Goal: Information Seeking & Learning: Find contact information

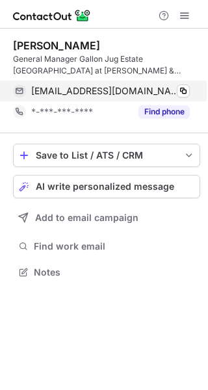
scroll to position [263, 208]
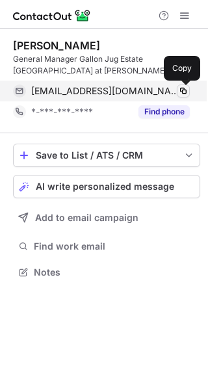
click at [184, 90] on span at bounding box center [183, 91] width 10 height 10
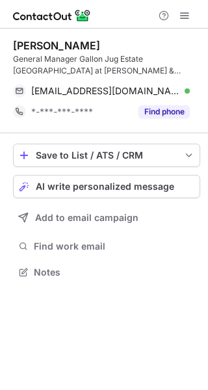
drag, startPoint x: 115, startPoint y: 37, endPoint x: 15, endPoint y: 44, distance: 100.3
click at [15, 44] on div "[PERSON_NAME] General Manager Gallon Jug Estate [GEOGRAPHIC_DATA] at [PERSON_NA…" at bounding box center [106, 81] width 187 height 105
copy div "[PERSON_NAME]"
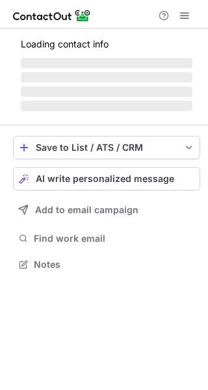
scroll to position [283, 208]
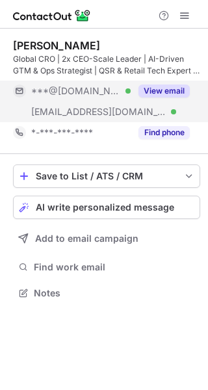
click at [157, 90] on button "View email" at bounding box center [163, 90] width 51 height 13
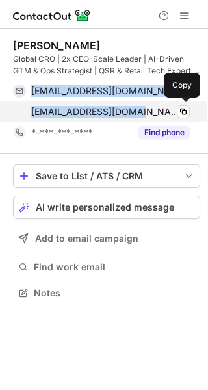
drag, startPoint x: 29, startPoint y: 93, endPoint x: 123, endPoint y: 112, distance: 95.4
click at [123, 112] on div "terencejosephfitzpatrick@gmail.com Verified Copy tfitzpatrick@dtiq.com Verified…" at bounding box center [101, 102] width 177 height 42
copy div "terencejosephfitzpatrick@gmail.com Verified Copy tfitzpatrick@dtiq.com"
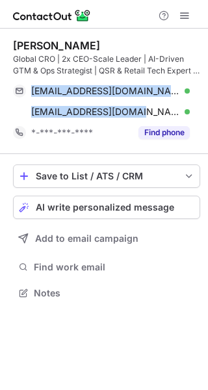
drag, startPoint x: 114, startPoint y: 48, endPoint x: 14, endPoint y: 52, distance: 100.8
click at [14, 52] on div "Terence Fitzpatrick Global CRO | 2x CEO-Scale Leader | AI-Driven GTM & Ops Stra…" at bounding box center [106, 58] width 187 height 38
copy div
drag, startPoint x: 10, startPoint y: 47, endPoint x: 124, endPoint y: 45, distance: 113.7
click at [124, 45] on div "Terence Fitzpatrick Global CRO | 2x CEO-Scale Leader | AI-Driven GTM & Ops Stra…" at bounding box center [104, 171] width 208 height 284
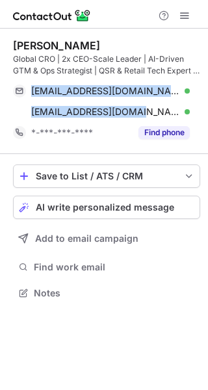
copy div "Terence Fitzpatrick"
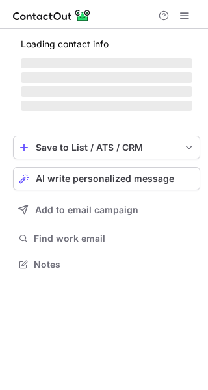
scroll to position [283, 208]
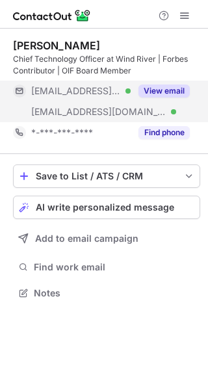
click at [159, 86] on button "View email" at bounding box center [163, 90] width 51 height 13
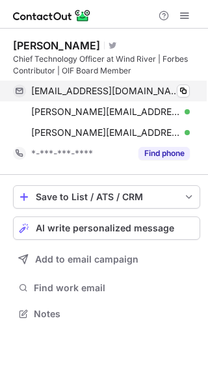
scroll to position [304, 208]
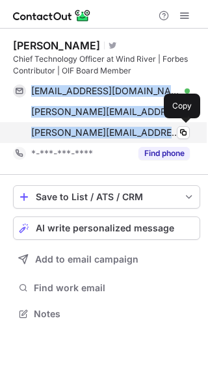
drag, startPoint x: 29, startPoint y: 93, endPoint x: 147, endPoint y: 127, distance: 122.5
click at [147, 127] on div "pmiller@netaudiotech.com Verified Copy paul.miller@windriver.com Verified Copy …" at bounding box center [101, 112] width 177 height 62
copy div "pmiller@netaudiotech.com Verified Copy paul.miller@windriver.com Verified Copy …"
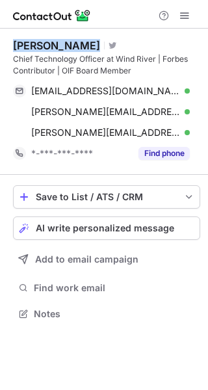
drag, startPoint x: 68, startPoint y: 41, endPoint x: 6, endPoint y: 51, distance: 62.0
click at [6, 51] on div "Paul Miller Visit Twitter profile Chief Technology Officer at Wind River | Forb…" at bounding box center [104, 181] width 208 height 305
copy div "Paul Miller"
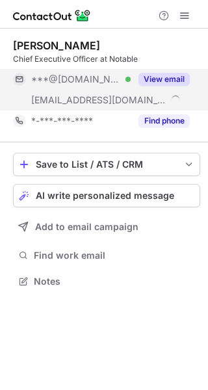
scroll to position [272, 208]
click at [180, 77] on button "View email" at bounding box center [163, 79] width 51 height 13
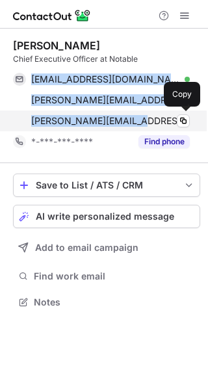
drag, startPoint x: 29, startPoint y: 75, endPoint x: 141, endPoint y: 110, distance: 116.9
click at [141, 110] on div "thomasbockhome@yahoo.com Verified Copy t.bock@notablelabs.com Verified Copy tom…" at bounding box center [101, 100] width 177 height 62
copy div "thomasbockhome@yahoo.com Verified Copy t.bock@notablelabs.com Verified Copy tom…"
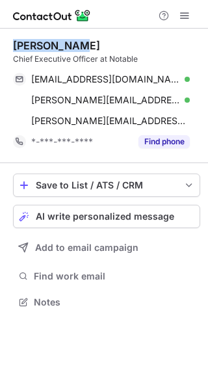
drag, startPoint x: 96, startPoint y: 46, endPoint x: 14, endPoint y: 45, distance: 81.9
click at [14, 45] on div "Thomas Bock" at bounding box center [106, 45] width 187 height 13
copy div "Thomas Bock"
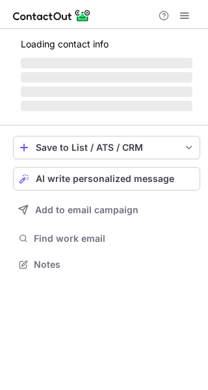
scroll to position [263, 208]
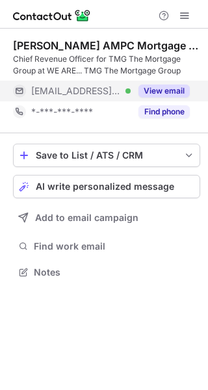
click at [156, 89] on button "View email" at bounding box center [163, 90] width 51 height 13
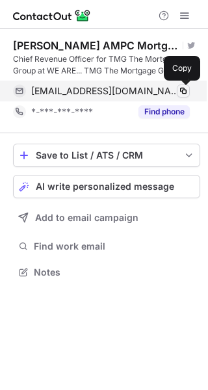
click at [183, 89] on span at bounding box center [183, 91] width 10 height 10
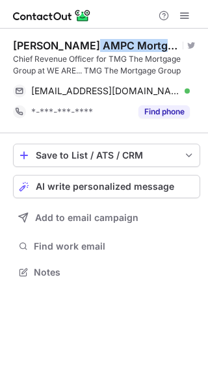
drag, startPoint x: 85, startPoint y: 45, endPoint x: 15, endPoint y: 55, distance: 70.8
click at [15, 55] on div "[PERSON_NAME] AMPC Mortgage Agent Level 2 Visit Twitter profile Chief Revenue O…" at bounding box center [106, 58] width 187 height 38
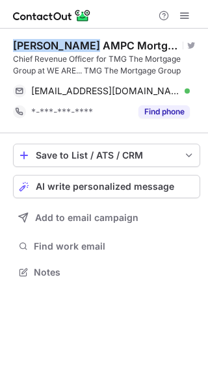
drag, startPoint x: 12, startPoint y: 46, endPoint x: 84, endPoint y: 49, distance: 72.2
click at [84, 49] on div "Veronica Love AMPC Mortgage Agent Level 2 Visit Twitter profile Chief Revenue O…" at bounding box center [104, 160] width 208 height 263
copy div "Veronica Love"
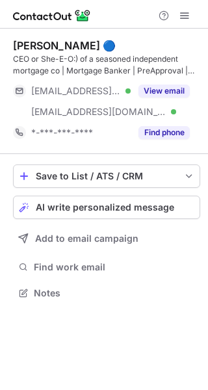
scroll to position [283, 208]
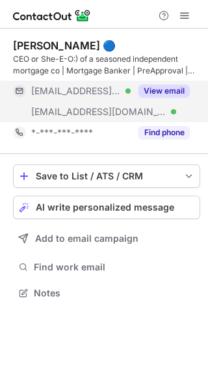
click at [162, 92] on button "View email" at bounding box center [163, 90] width 51 height 13
click at [162, 92] on div "***@aandnmortgage.com" at bounding box center [110, 91] width 159 height 12
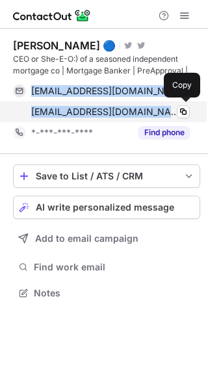
drag, startPoint x: 28, startPoint y: 91, endPoint x: 123, endPoint y: 112, distance: 97.3
click at [123, 112] on div "neenav@aandnmortgage.com Verified Copy neenav@anmtg.com Verified Copy" at bounding box center [101, 102] width 177 height 42
copy div "neenav@aandnmortgage.com Verified Copy neenav@anmtg.com Verified"
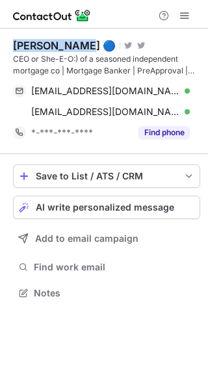
drag, startPoint x: 83, startPoint y: 48, endPoint x: 10, endPoint y: 43, distance: 73.0
click at [10, 43] on div "Neena Vlamis 🔵 Visit Twitter profile Visit Twitter profile CEO or She-E-O:) of …" at bounding box center [104, 171] width 208 height 284
copy div "Neena Vlamis"
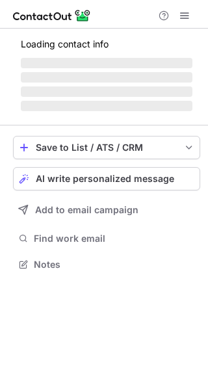
scroll to position [263, 208]
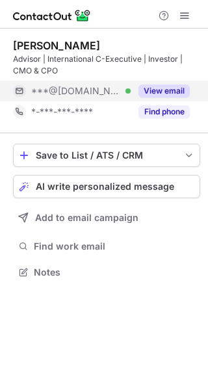
click at [149, 90] on button "View email" at bounding box center [163, 90] width 51 height 13
